Goal: Find contact information: Find contact information

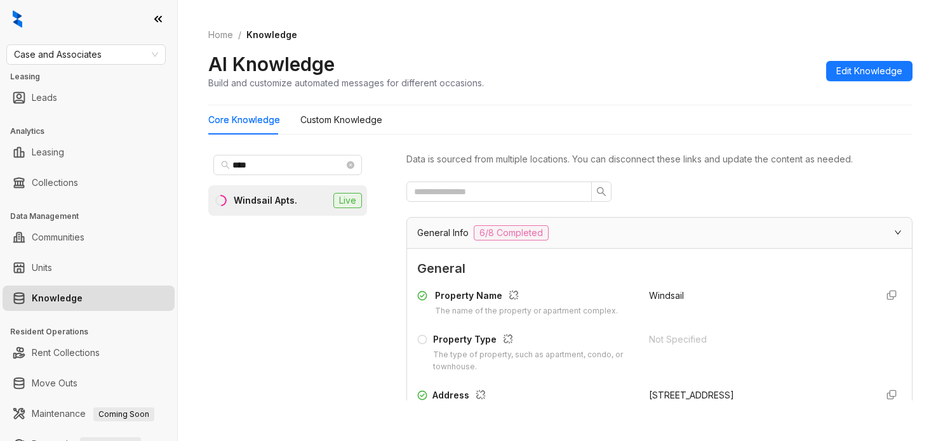
scroll to position [238, 0]
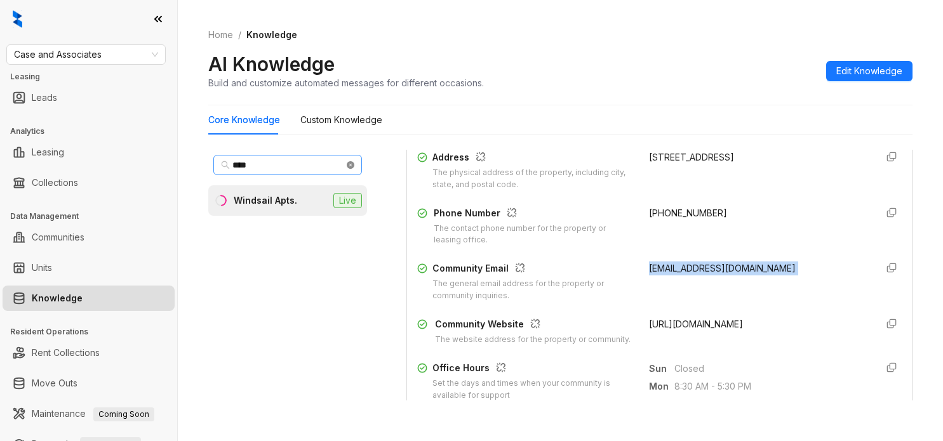
click at [353, 164] on icon "close-circle" at bounding box center [351, 165] width 8 height 8
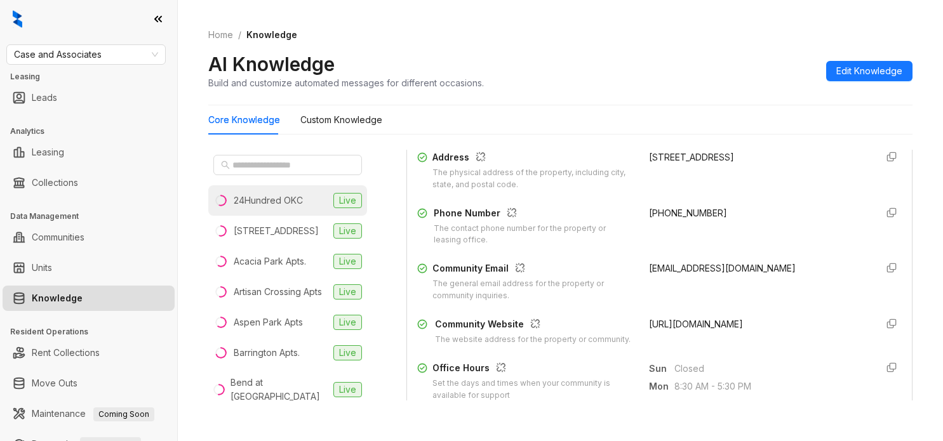
click at [283, 212] on li "24Hundred OKC Live" at bounding box center [287, 200] width 159 height 30
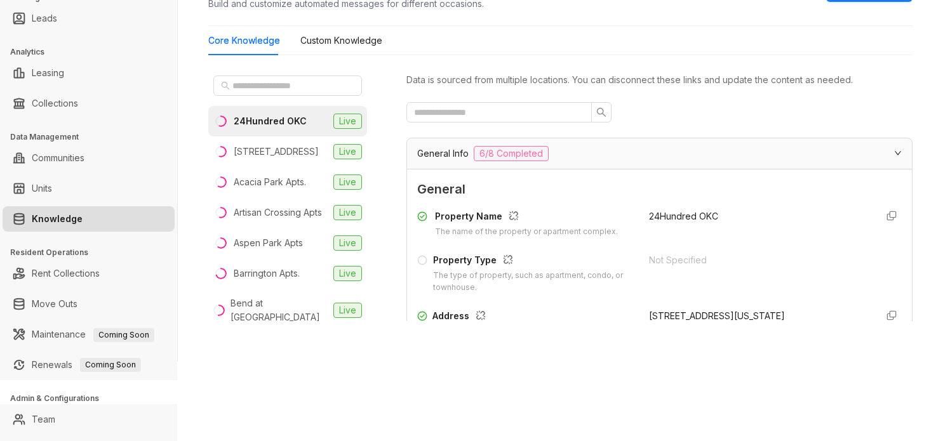
scroll to position [79, 0]
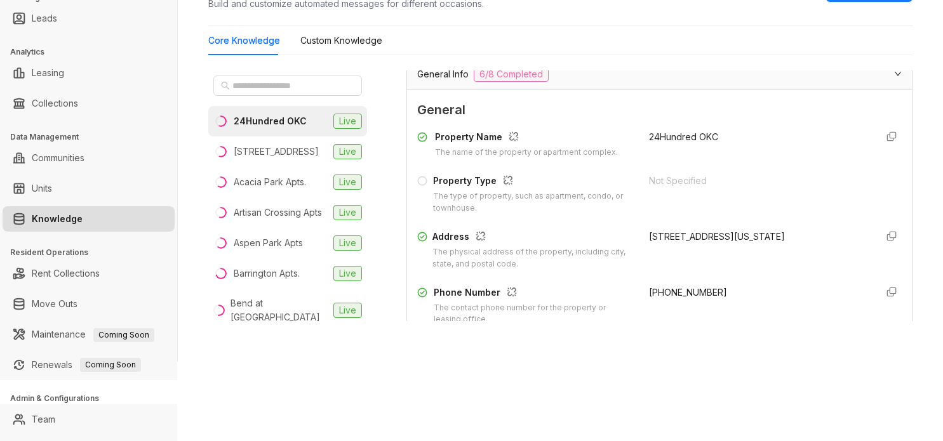
click at [675, 290] on span "[PHONE_NUMBER]" at bounding box center [688, 292] width 78 height 11
drag, startPoint x: 675, startPoint y: 290, endPoint x: 617, endPoint y: 299, distance: 58.5
click at [617, 299] on div "Phone Number The contact phone number for the property or leasing office. [PHON…" at bounding box center [659, 306] width 485 height 41
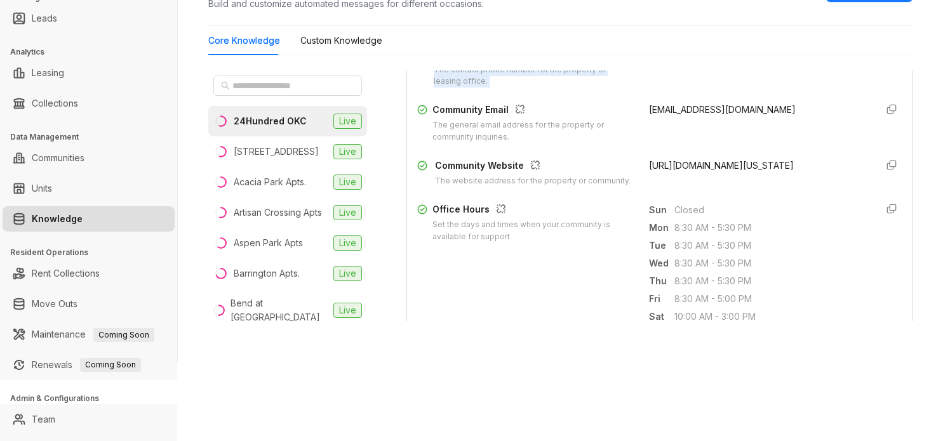
click at [690, 171] on div "[URL][DOMAIN_NAME][US_STATE]" at bounding box center [757, 173] width 217 height 29
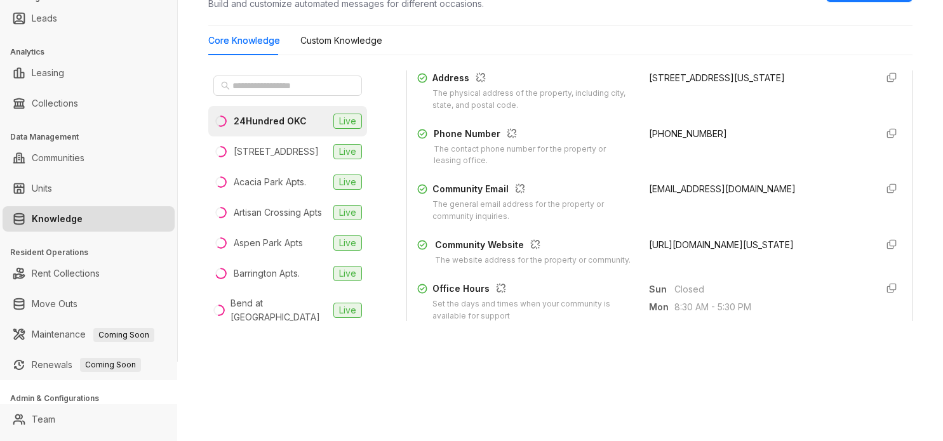
click at [681, 128] on span "[PHONE_NUMBER]" at bounding box center [688, 133] width 78 height 11
drag, startPoint x: 681, startPoint y: 128, endPoint x: 633, endPoint y: 128, distance: 48.3
click at [649, 128] on span "[PHONE_NUMBER]" at bounding box center [688, 133] width 78 height 11
copy span "[PHONE_NUMBER]"
click at [725, 194] on span "[EMAIL_ADDRESS][DOMAIN_NAME]" at bounding box center [722, 189] width 147 height 11
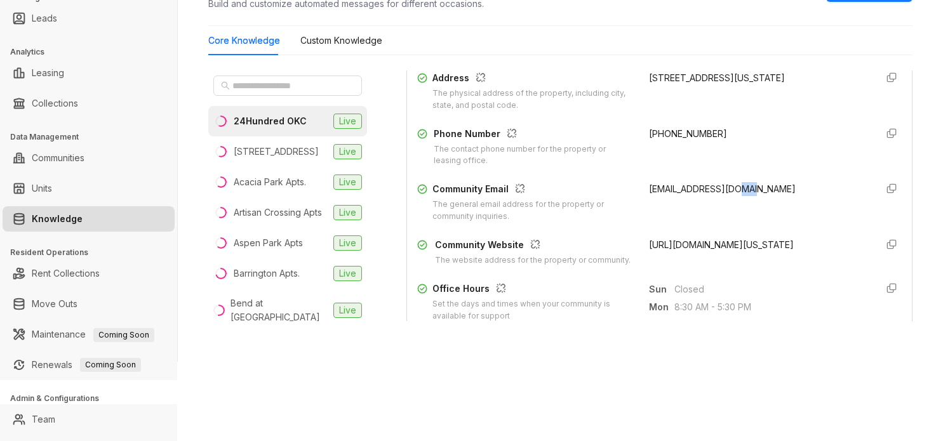
click at [725, 194] on span "[EMAIL_ADDRESS][DOMAIN_NAME]" at bounding box center [722, 189] width 147 height 11
copy div "[EMAIL_ADDRESS][DOMAIN_NAME]"
click at [281, 281] on div "Barrington Apts." at bounding box center [267, 274] width 66 height 14
